Goal: Information Seeking & Learning: Find contact information

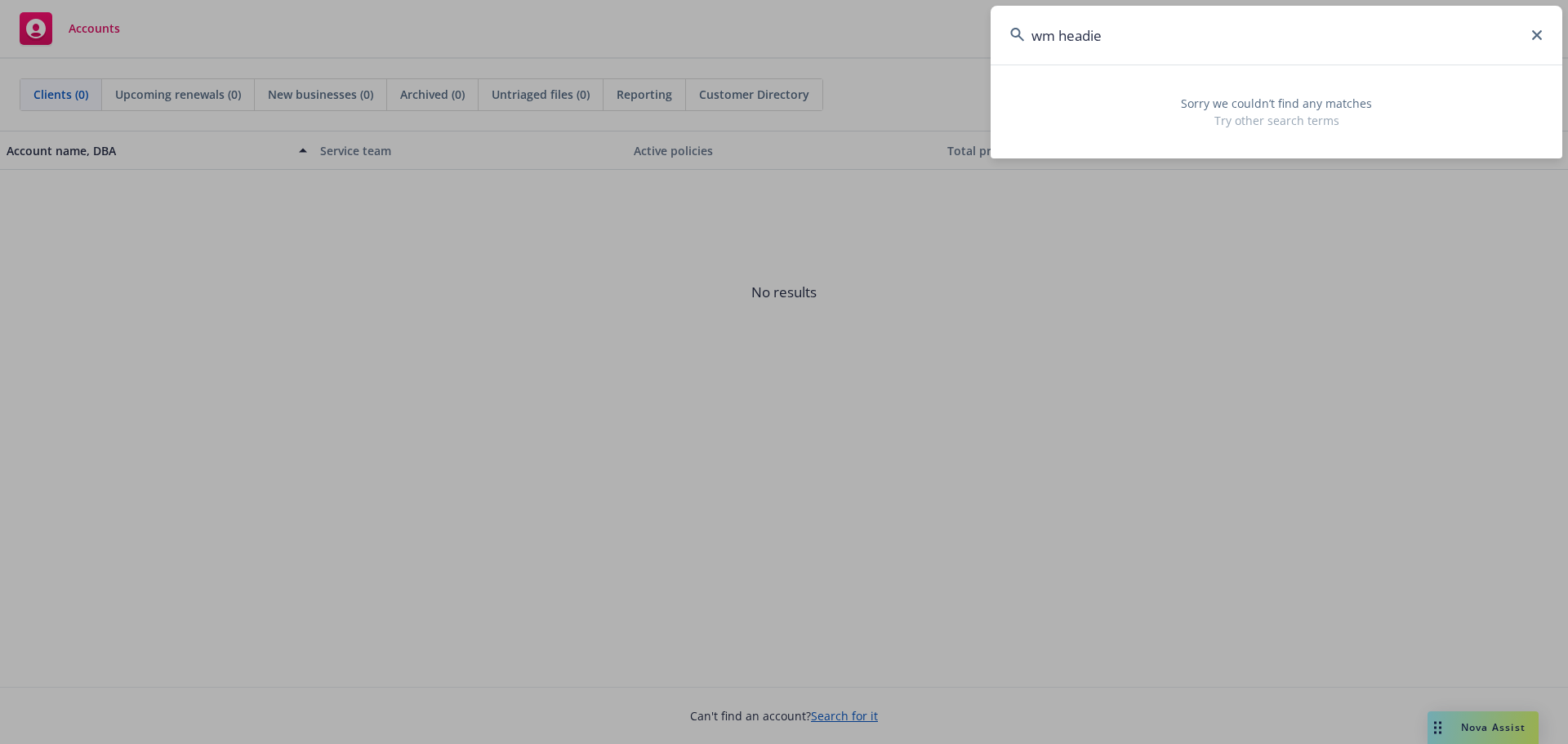
click at [1533, 36] on icon at bounding box center [1538, 35] width 10 height 10
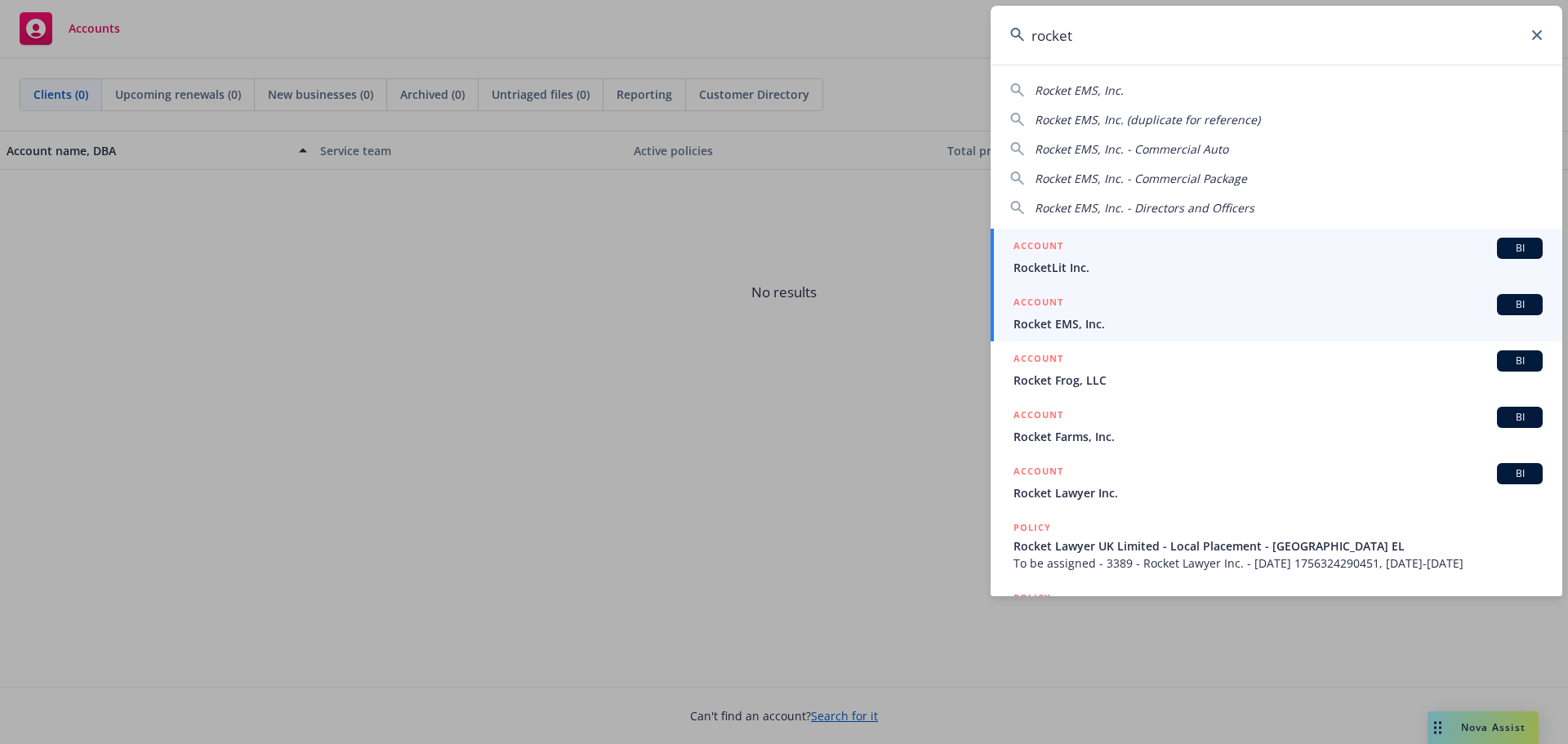
type input "rocket"
click at [1108, 308] on div "ACCOUNT BI" at bounding box center [1278, 304] width 530 height 22
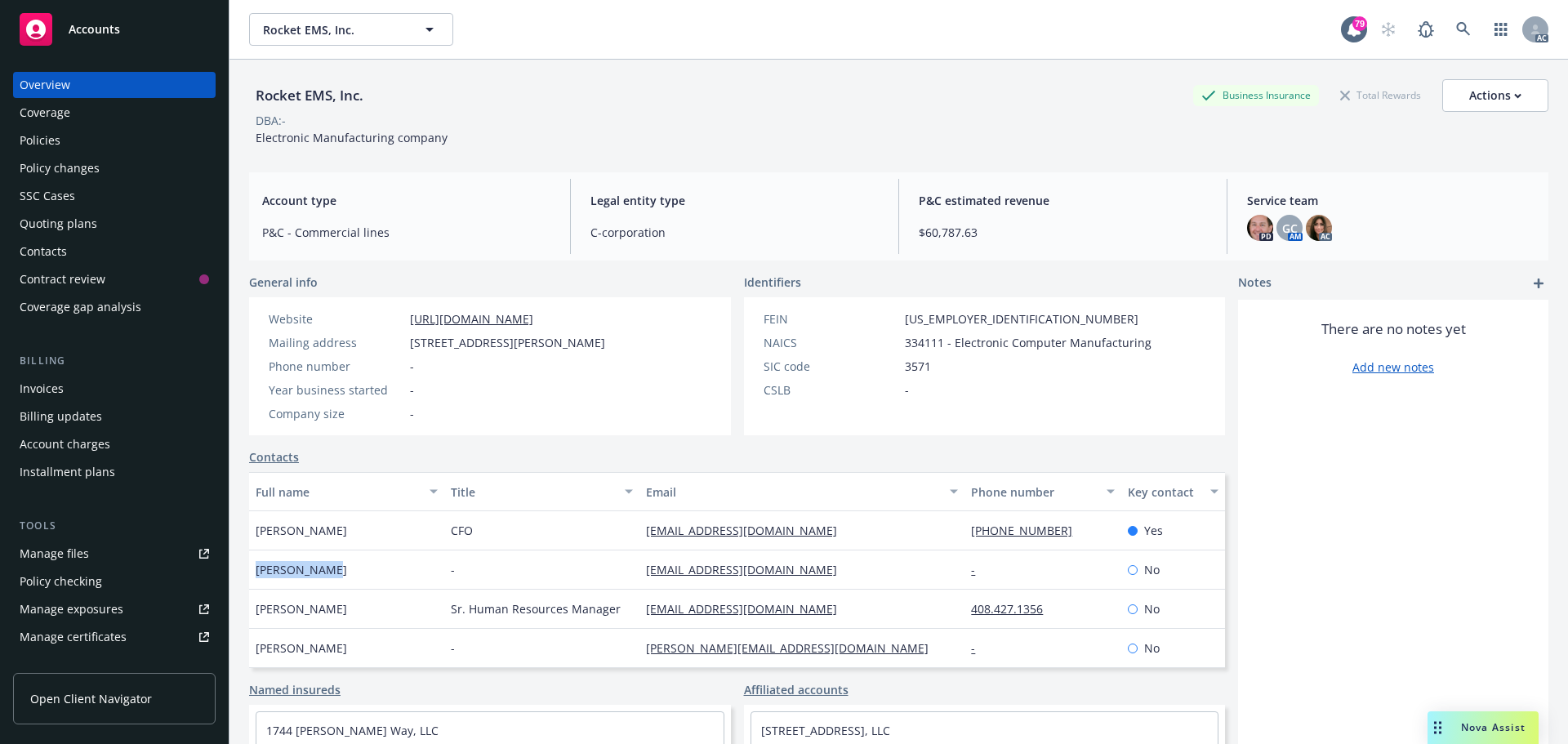
drag, startPoint x: 316, startPoint y: 570, endPoint x: 264, endPoint y: 570, distance: 52.0
click at [255, 570] on div "[PERSON_NAME]" at bounding box center [346, 570] width 195 height 39
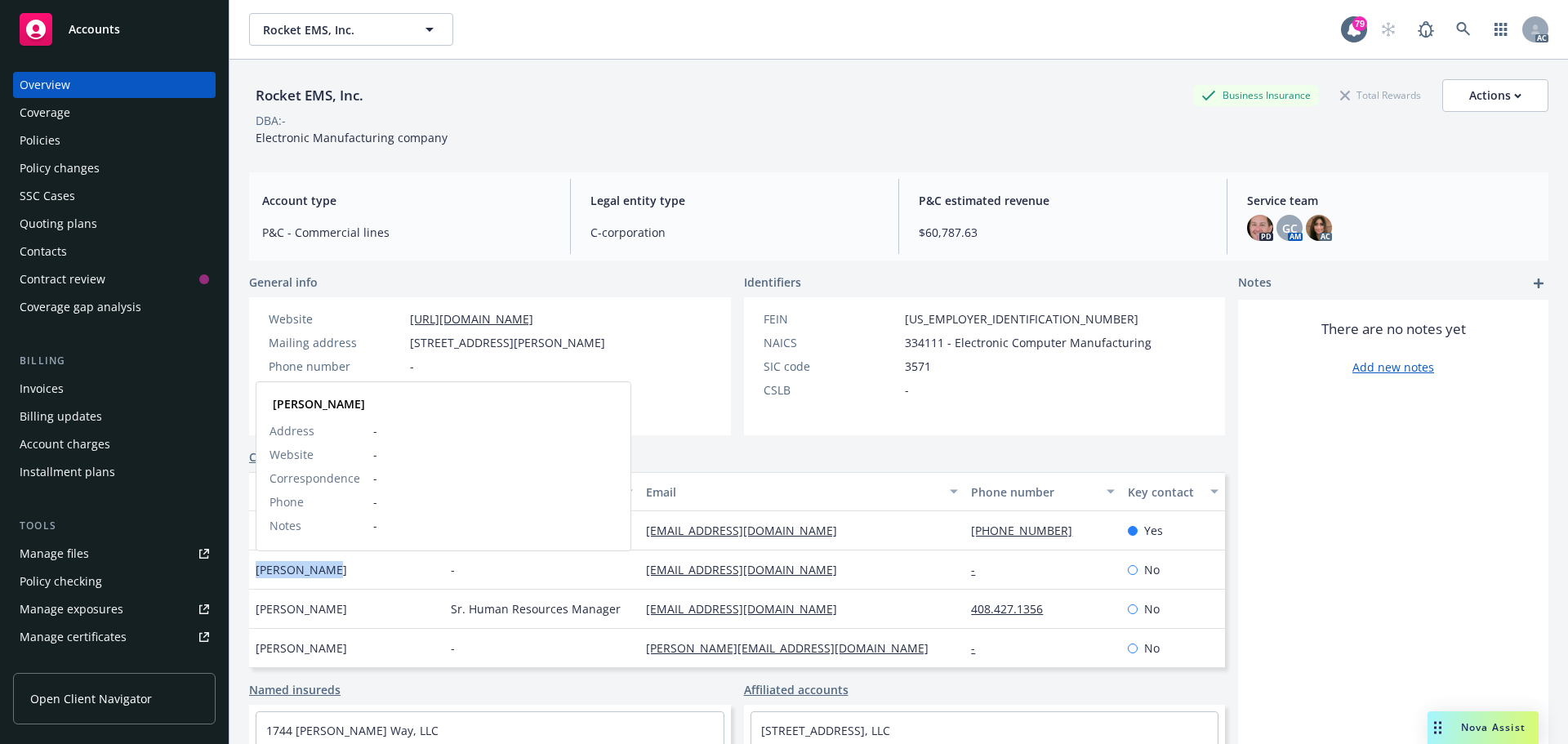
copy span "[PERSON_NAME]"
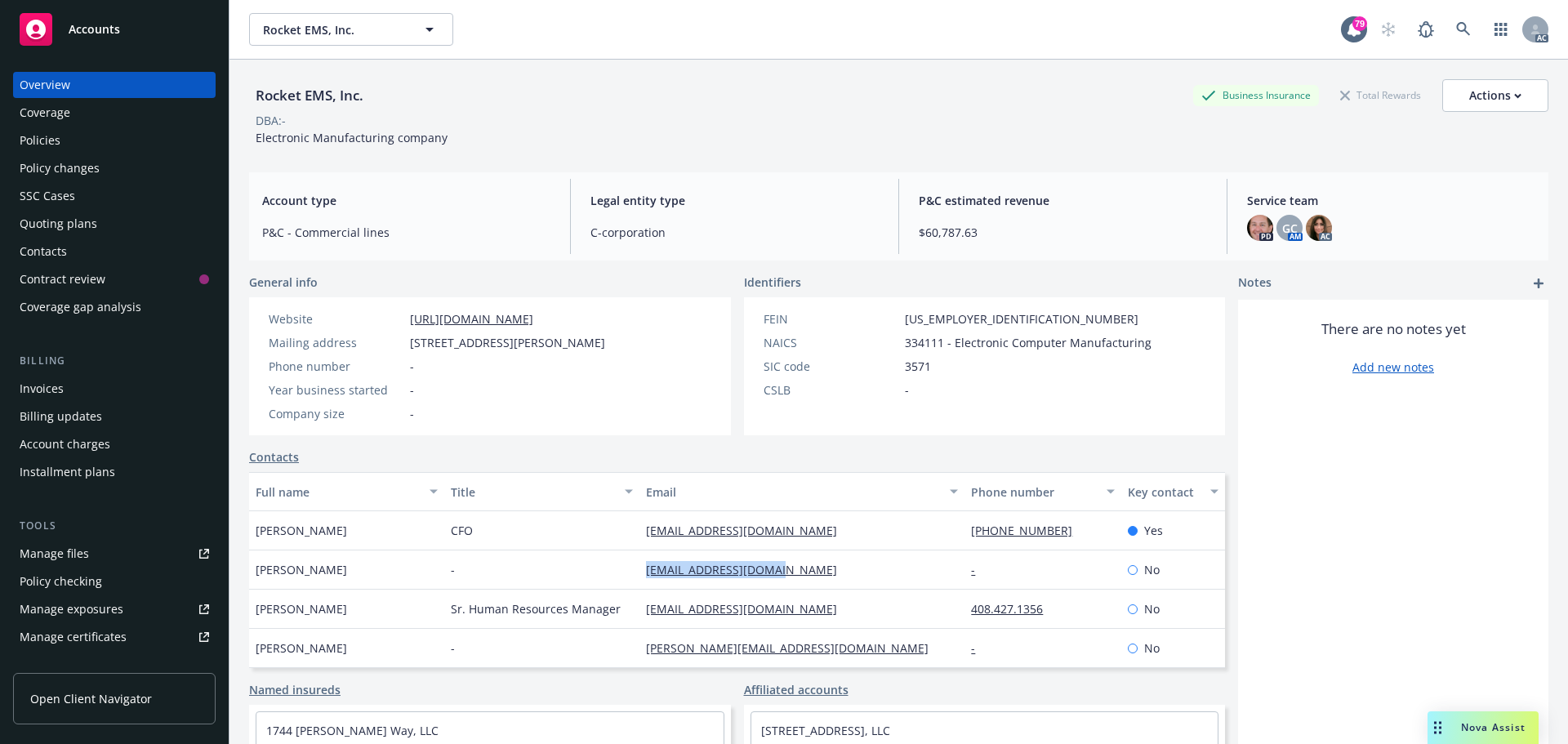
drag, startPoint x: 797, startPoint y: 571, endPoint x: 645, endPoint y: 568, distance: 152.0
click at [639, 570] on div "[EMAIL_ADDRESS][DOMAIN_NAME]" at bounding box center [802, 570] width 325 height 39
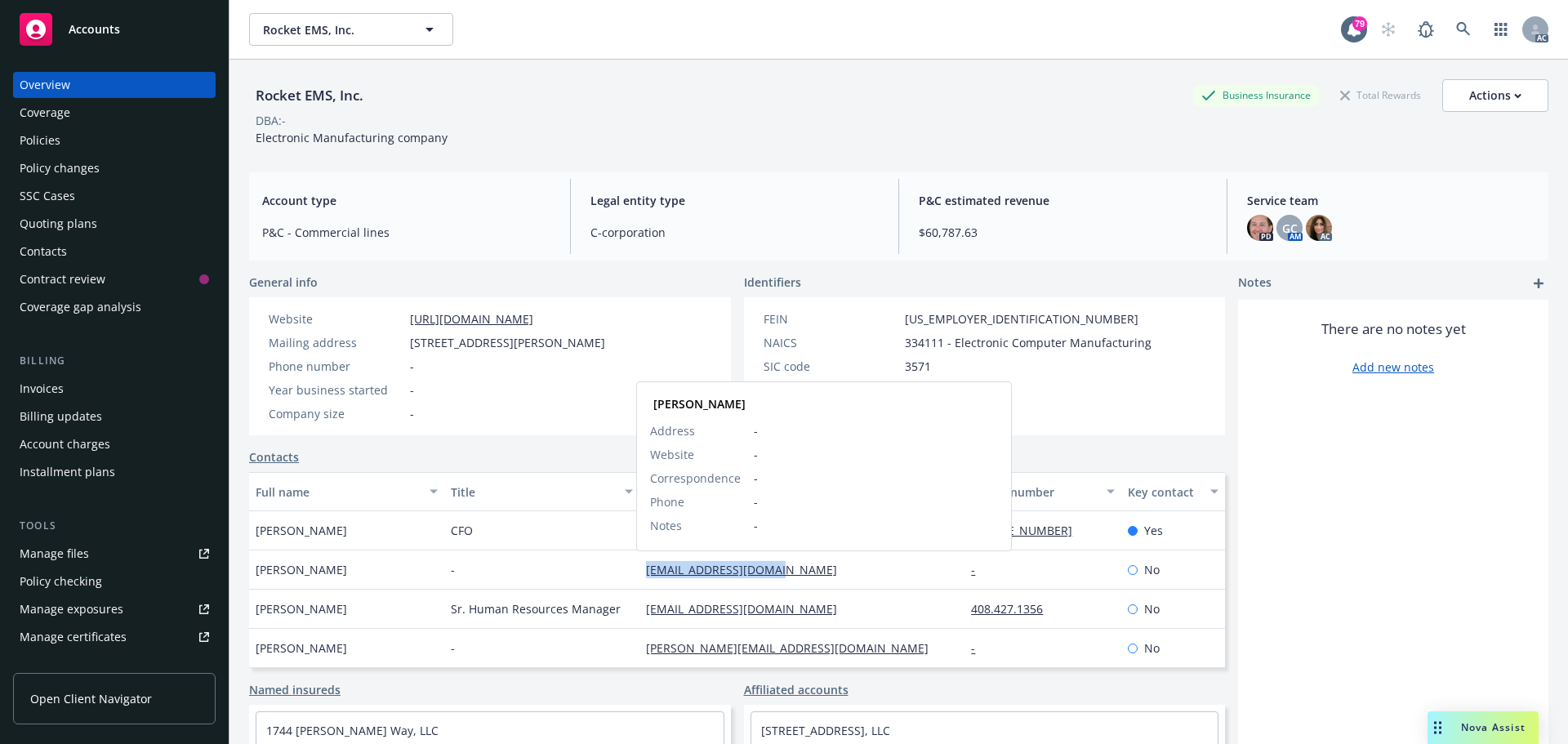
copy link "[EMAIL_ADDRESS][DOMAIN_NAME]"
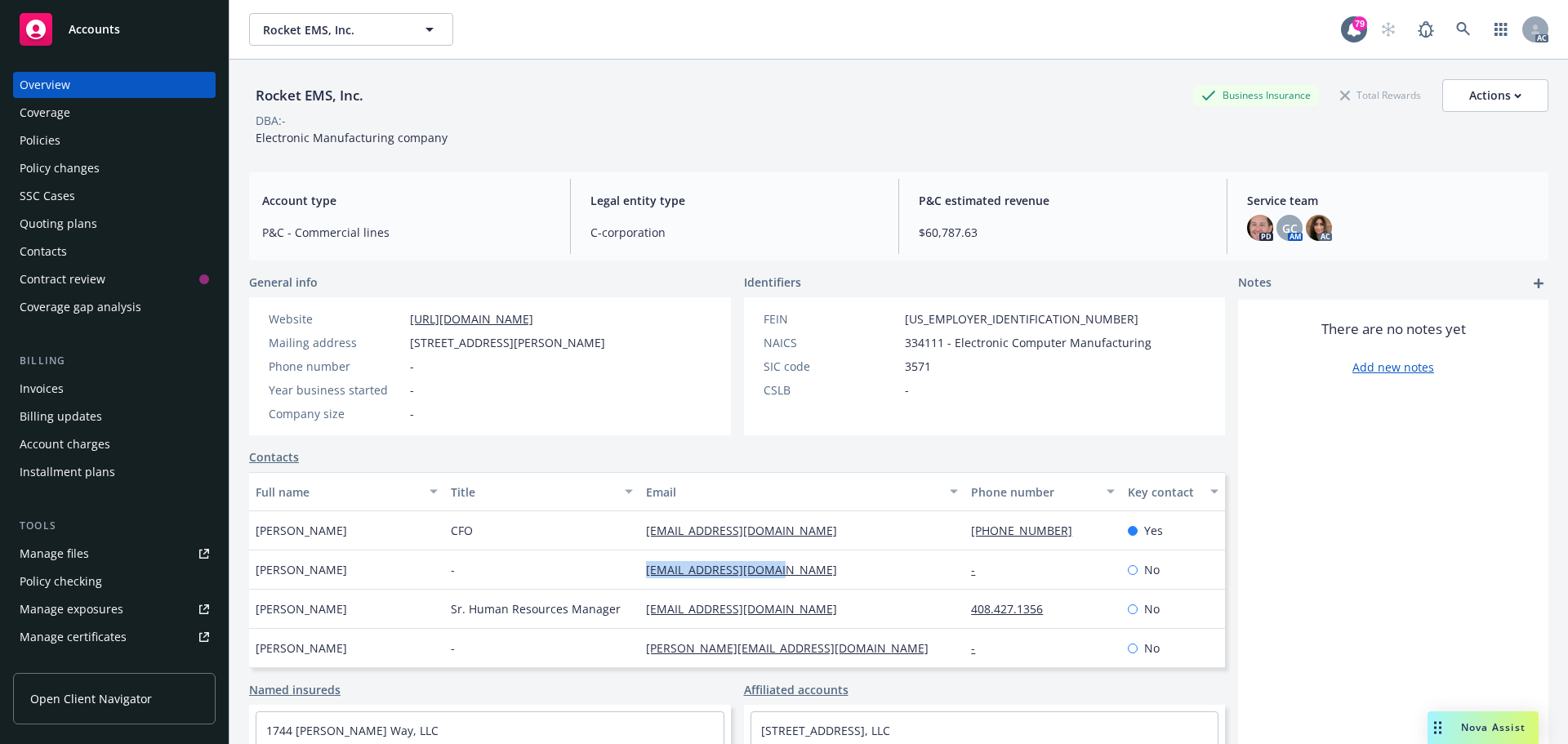
click at [62, 156] on div "Policy changes" at bounding box center [60, 168] width 80 height 26
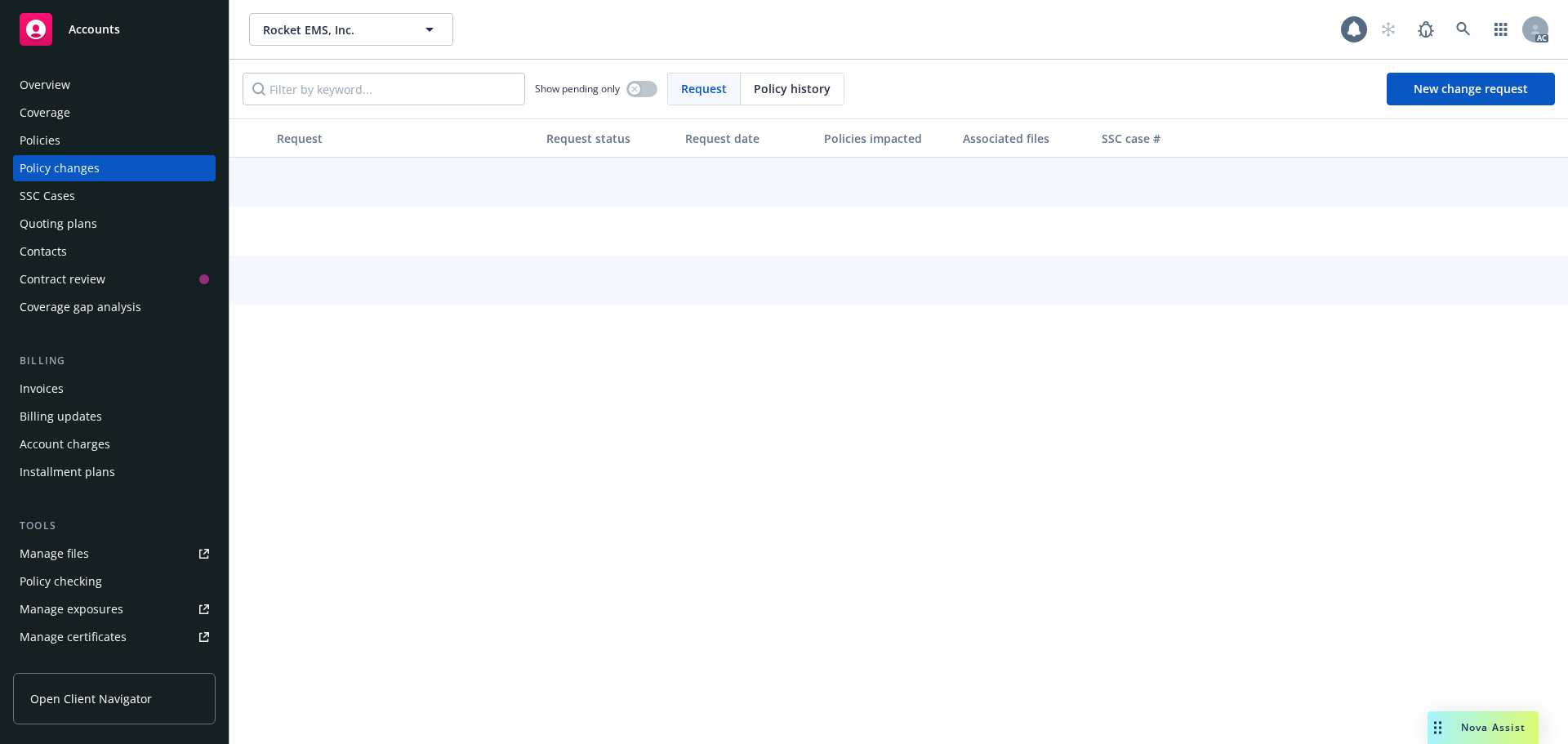
click at [71, 135] on div "Policies" at bounding box center [115, 140] width 190 height 26
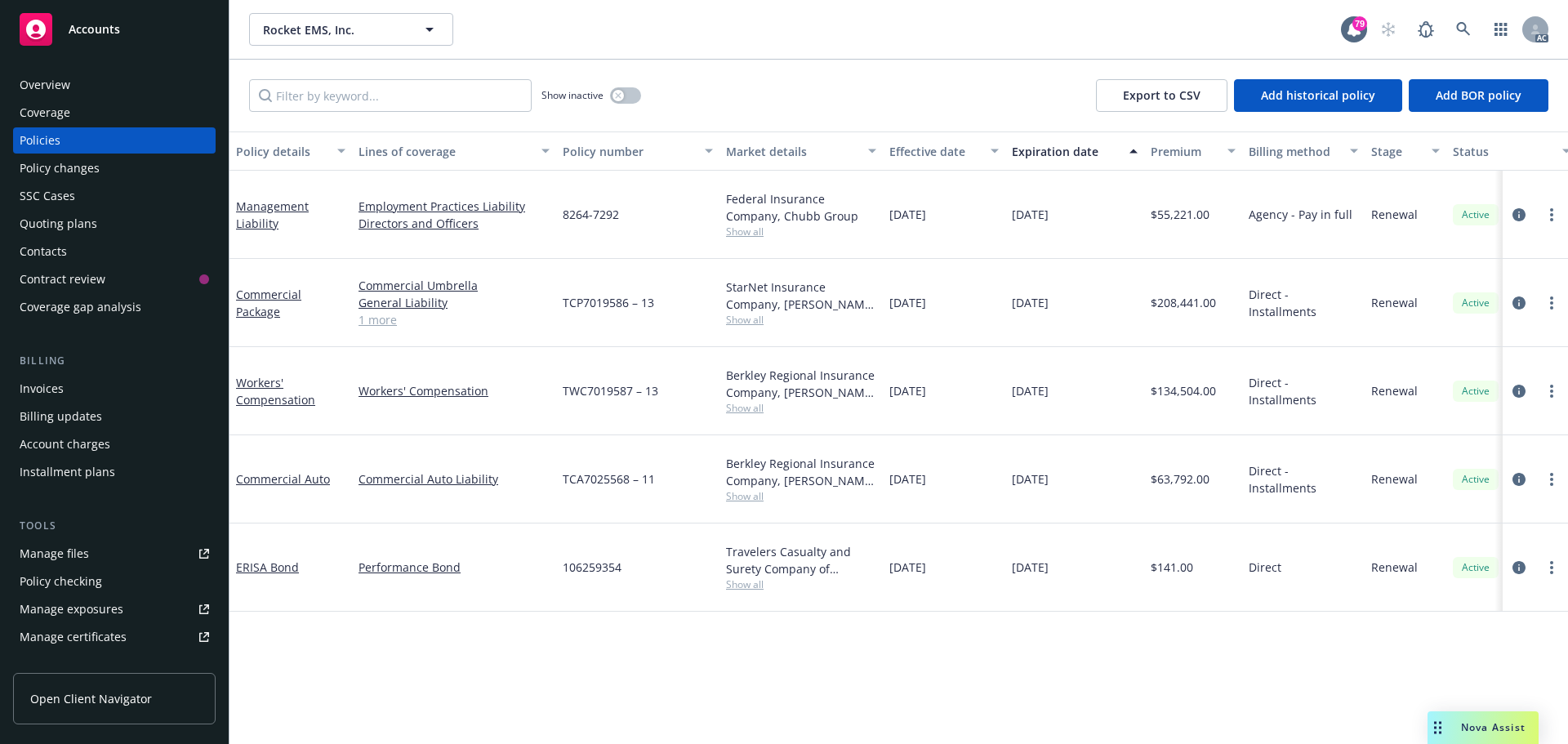
click at [383, 311] on link "1 more" at bounding box center [453, 320] width 191 height 18
